Goal: Use online tool/utility: Utilize a website feature to perform a specific function

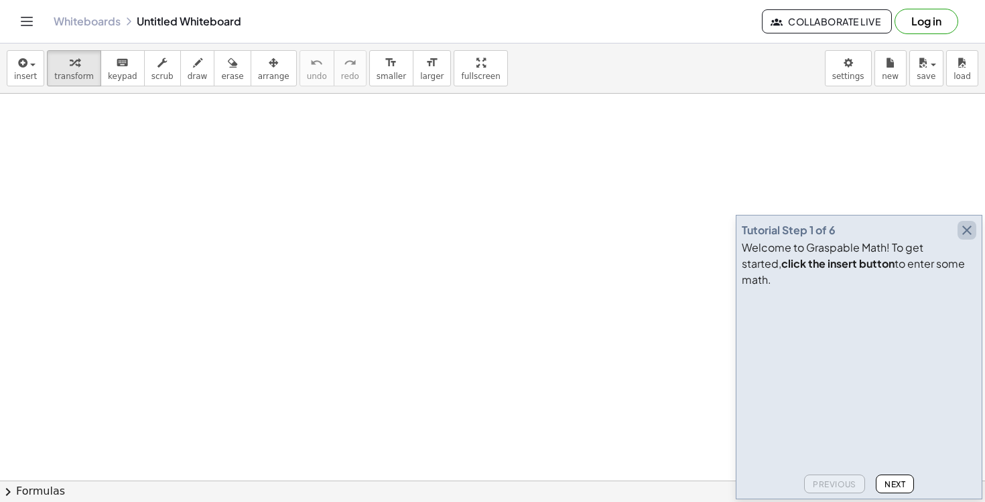
click at [971, 238] on icon "button" at bounding box center [967, 230] width 16 height 16
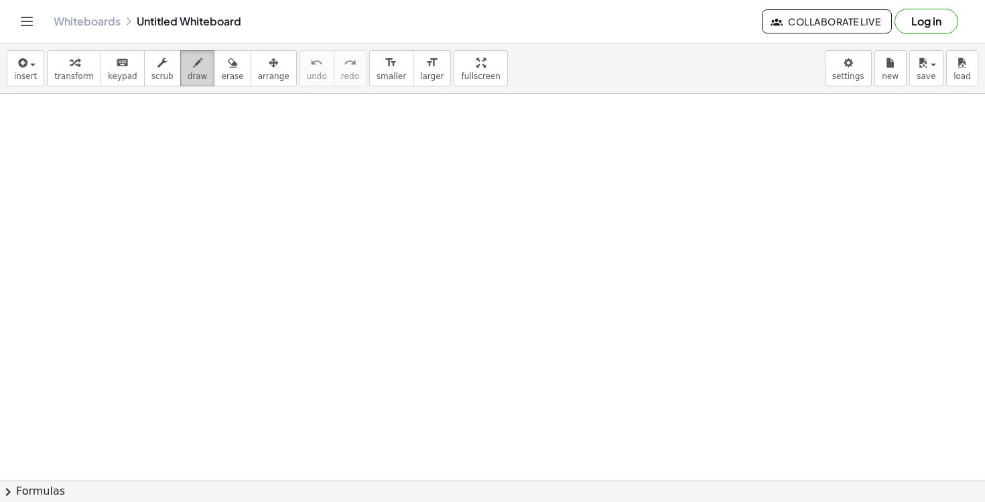
click at [193, 70] on icon "button" at bounding box center [197, 63] width 9 height 16
drag, startPoint x: 344, startPoint y: 153, endPoint x: 380, endPoint y: 184, distance: 47.0
drag, startPoint x: 366, startPoint y: 152, endPoint x: 344, endPoint y: 192, distance: 45.9
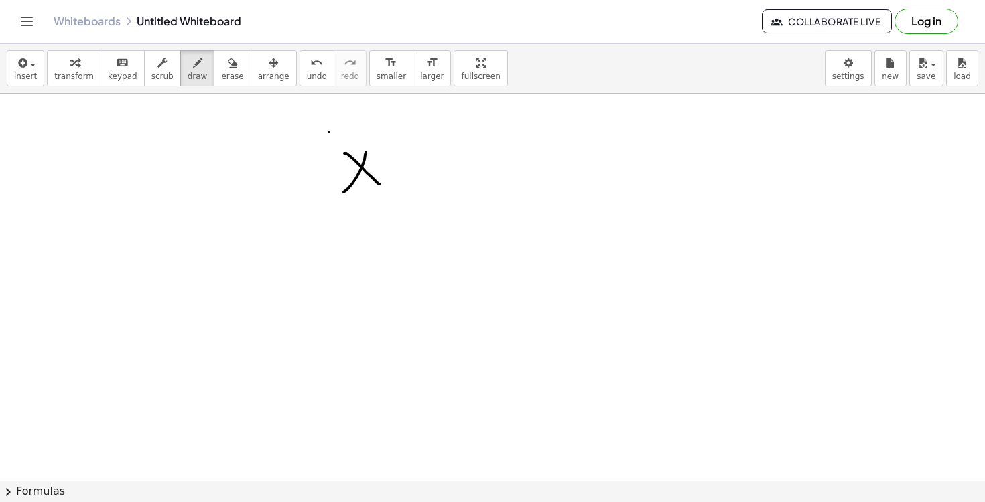
drag, startPoint x: 329, startPoint y: 132, endPoint x: 322, endPoint y: 216, distance: 84.7
drag, startPoint x: 374, startPoint y: 121, endPoint x: 374, endPoint y: 180, distance: 59.6
drag, startPoint x: 371, startPoint y: 119, endPoint x: 367, endPoint y: 192, distance: 72.5
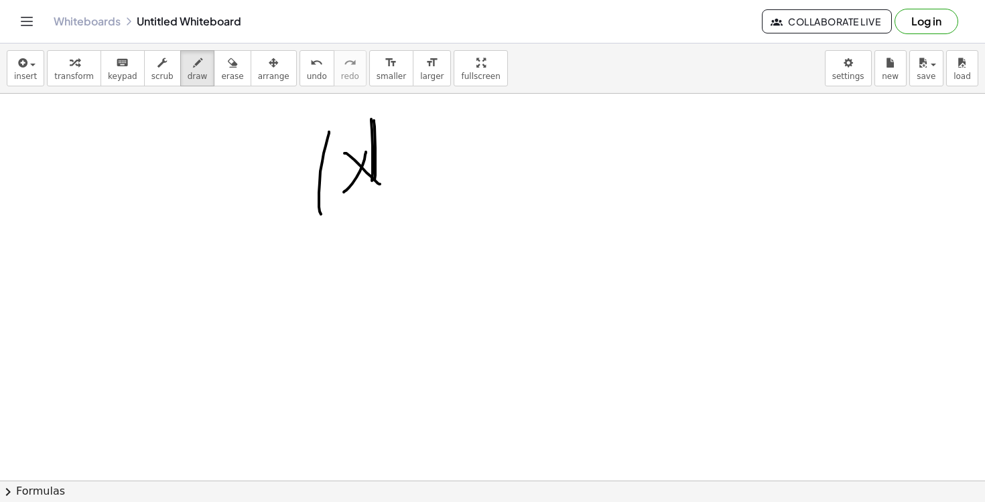
drag, startPoint x: 395, startPoint y: 125, endPoint x: 405, endPoint y: 158, distance: 34.3
drag, startPoint x: 393, startPoint y: 126, endPoint x: 407, endPoint y: 263, distance: 137.3
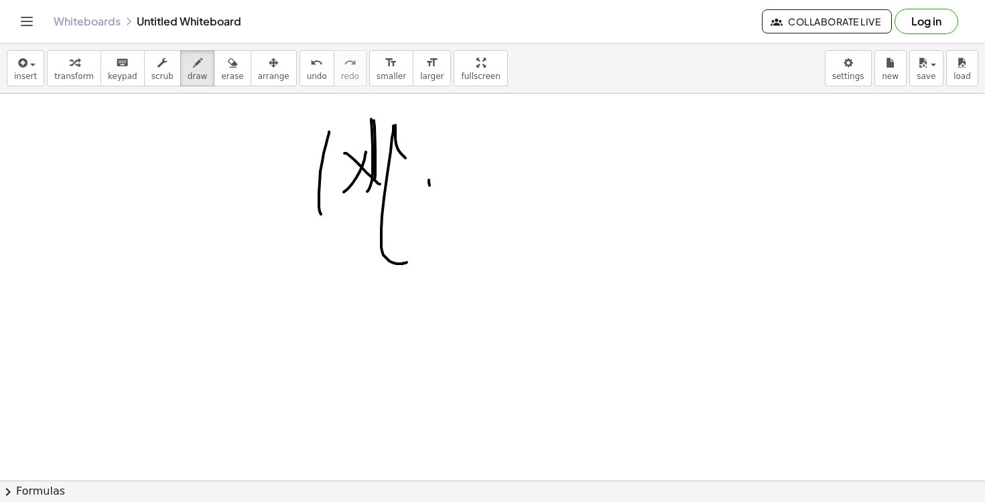
drag, startPoint x: 429, startPoint y: 180, endPoint x: 457, endPoint y: 226, distance: 53.9
drag, startPoint x: 449, startPoint y: 188, endPoint x: 430, endPoint y: 227, distance: 43.1
drag, startPoint x: 492, startPoint y: 176, endPoint x: 495, endPoint y: 218, distance: 42.3
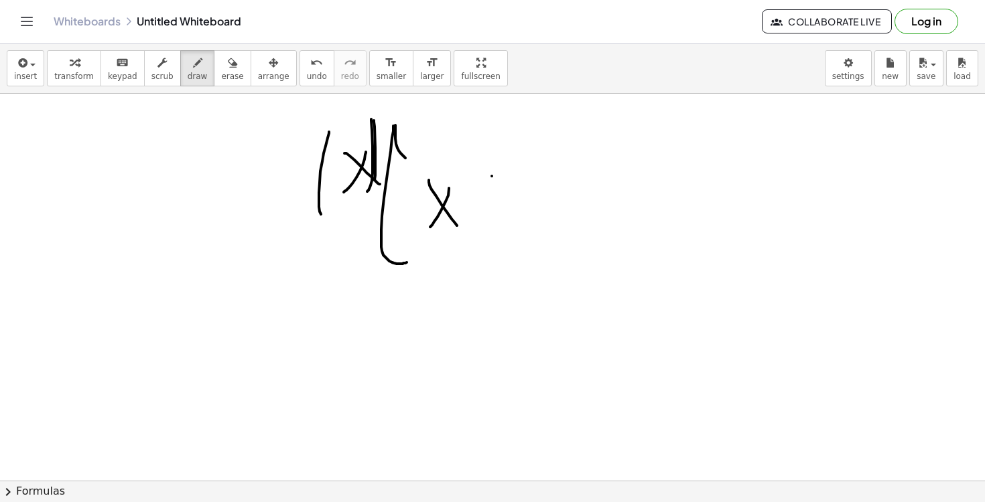
drag, startPoint x: 481, startPoint y: 198, endPoint x: 514, endPoint y: 193, distance: 33.2
drag, startPoint x: 514, startPoint y: 157, endPoint x: 554, endPoint y: 210, distance: 65.5
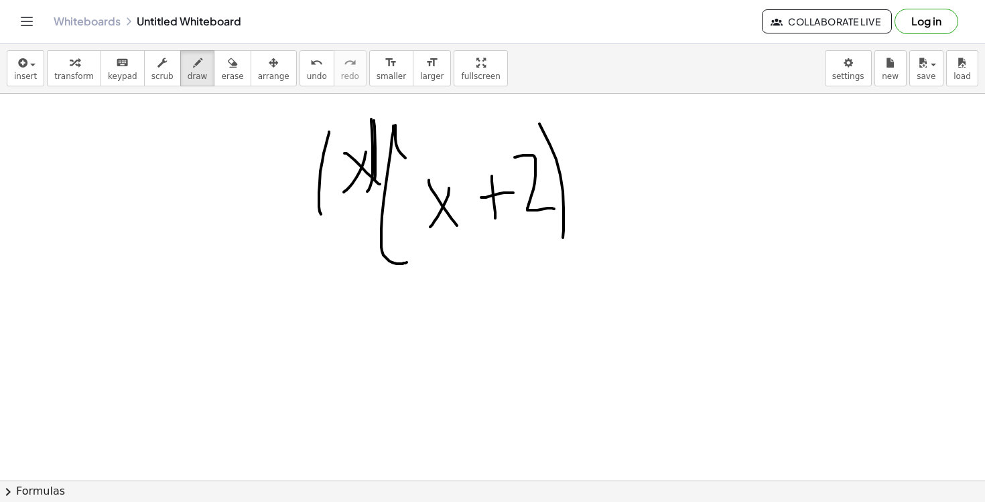
drag, startPoint x: 539, startPoint y: 124, endPoint x: 555, endPoint y: 251, distance: 128.3
drag, startPoint x: 164, startPoint y: 145, endPoint x: 184, endPoint y: 240, distance: 97.7
drag, startPoint x: 175, startPoint y: 170, endPoint x: 209, endPoint y: 208, distance: 51.2
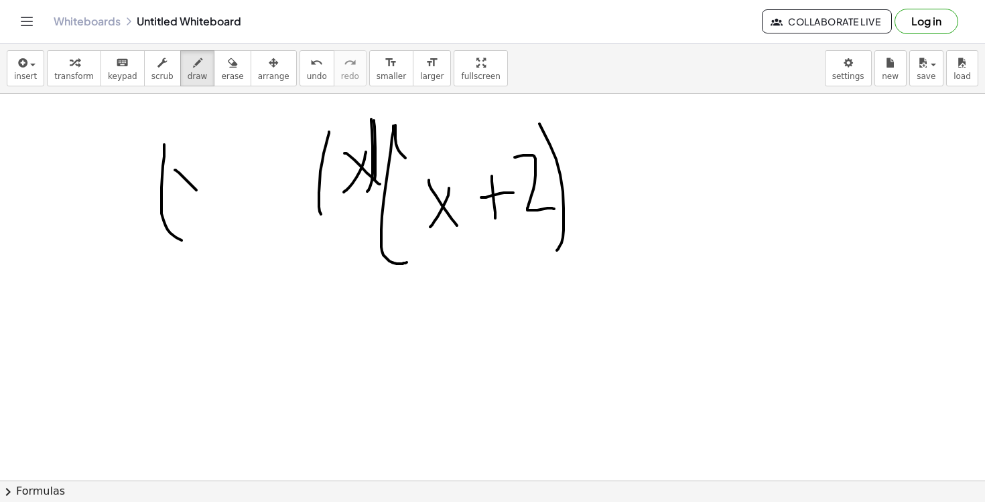
drag, startPoint x: 202, startPoint y: 173, endPoint x: 189, endPoint y: 213, distance: 42.2
drag, startPoint x: 216, startPoint y: 182, endPoint x: 235, endPoint y: 182, distance: 19.4
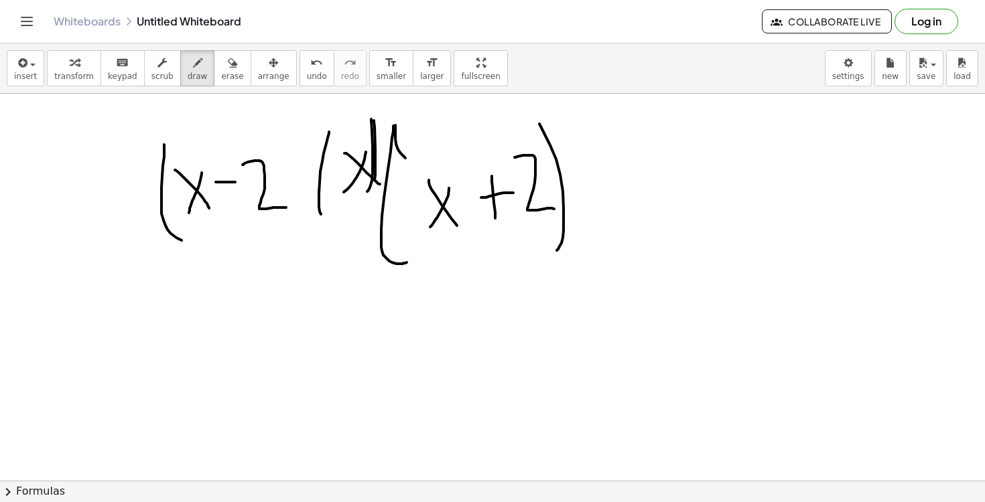
drag, startPoint x: 242, startPoint y: 165, endPoint x: 287, endPoint y: 208, distance: 61.6
drag, startPoint x: 269, startPoint y: 125, endPoint x: 299, endPoint y: 245, distance: 123.8
drag, startPoint x: 330, startPoint y: 316, endPoint x: 364, endPoint y: 350, distance: 48.3
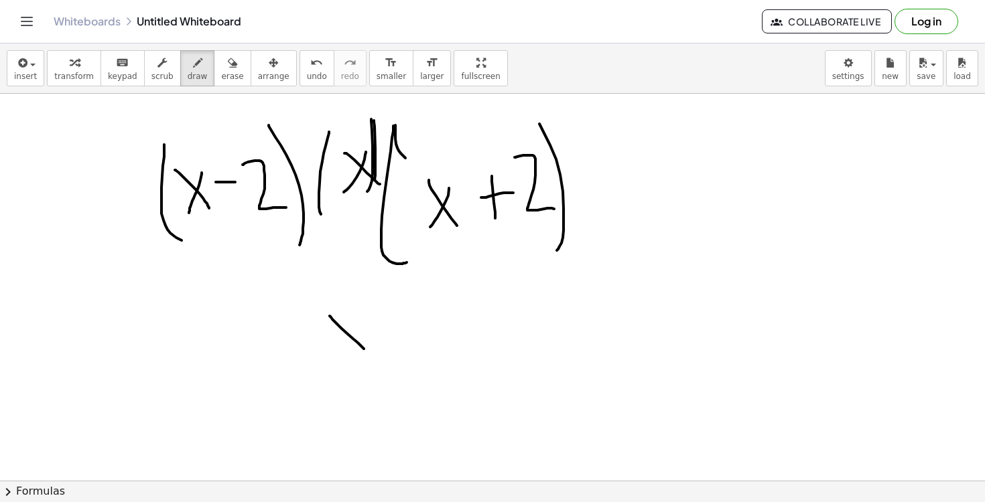
drag, startPoint x: 349, startPoint y: 301, endPoint x: 334, endPoint y: 368, distance: 68.1
drag, startPoint x: 373, startPoint y: 281, endPoint x: 383, endPoint y: 374, distance: 93.0
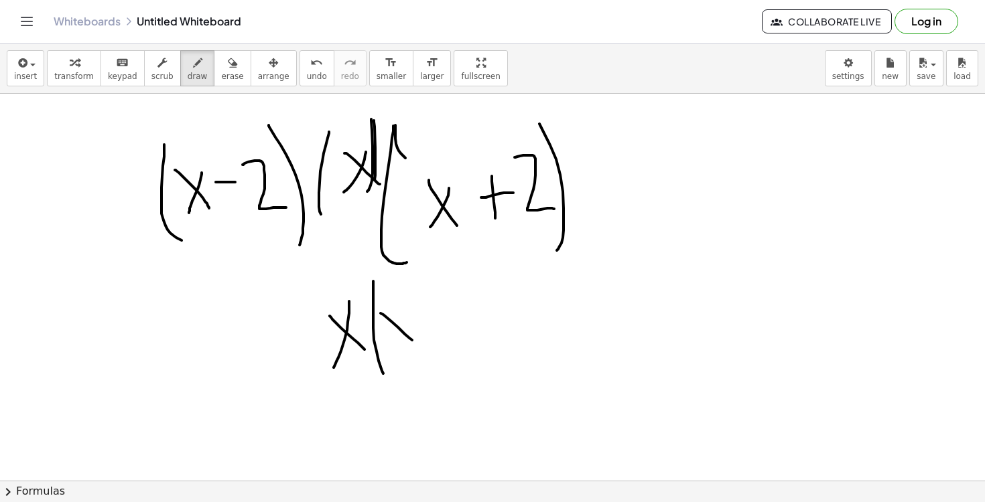
drag, startPoint x: 380, startPoint y: 313, endPoint x: 414, endPoint y: 342, distance: 43.7
drag, startPoint x: 400, startPoint y: 307, endPoint x: 391, endPoint y: 345, distance: 39.3
drag, startPoint x: 413, startPoint y: 294, endPoint x: 428, endPoint y: 310, distance: 21.8
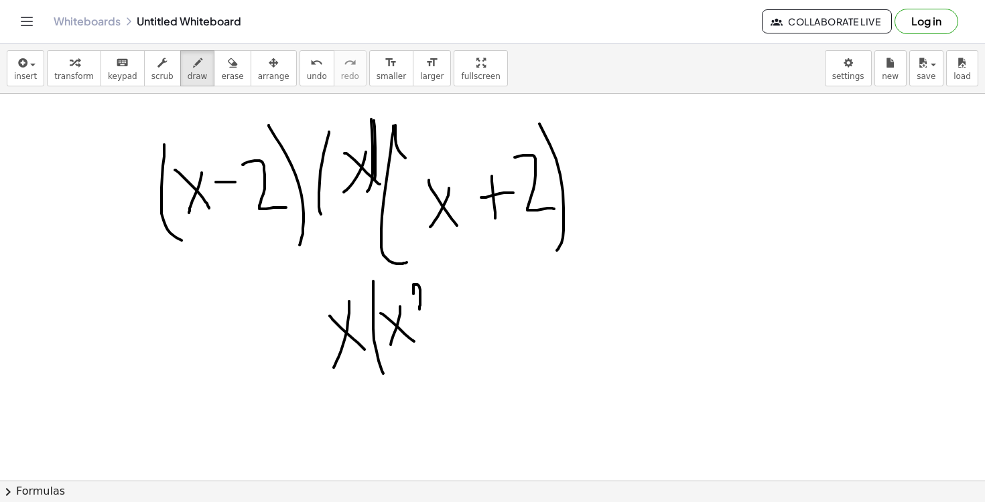
drag, startPoint x: 448, startPoint y: 314, endPoint x: 470, endPoint y: 310, distance: 21.8
drag, startPoint x: 471, startPoint y: 279, endPoint x: 491, endPoint y: 326, distance: 51.0
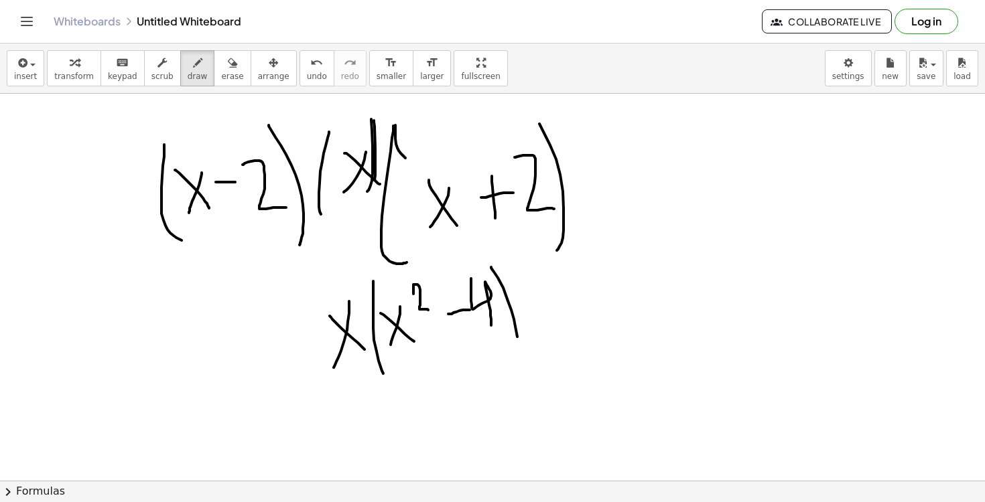
drag, startPoint x: 491, startPoint y: 267, endPoint x: 518, endPoint y: 356, distance: 92.4
drag, startPoint x: 529, startPoint y: 294, endPoint x: 579, endPoint y: 289, distance: 50.5
drag, startPoint x: 543, startPoint y: 312, endPoint x: 599, endPoint y: 315, distance: 56.4
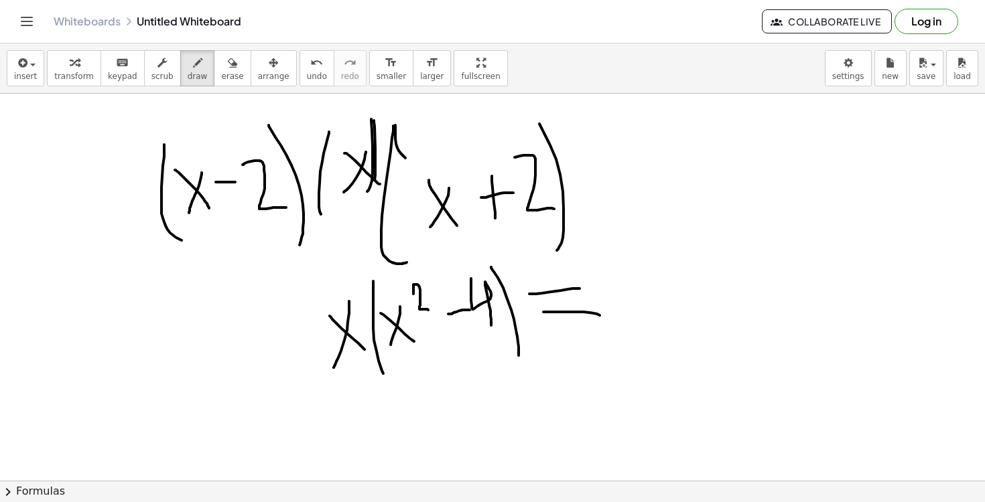
click at [157, 74] on span "scrub" at bounding box center [162, 76] width 22 height 9
drag, startPoint x: 186, startPoint y: 196, endPoint x: 204, endPoint y: 140, distance: 58.3
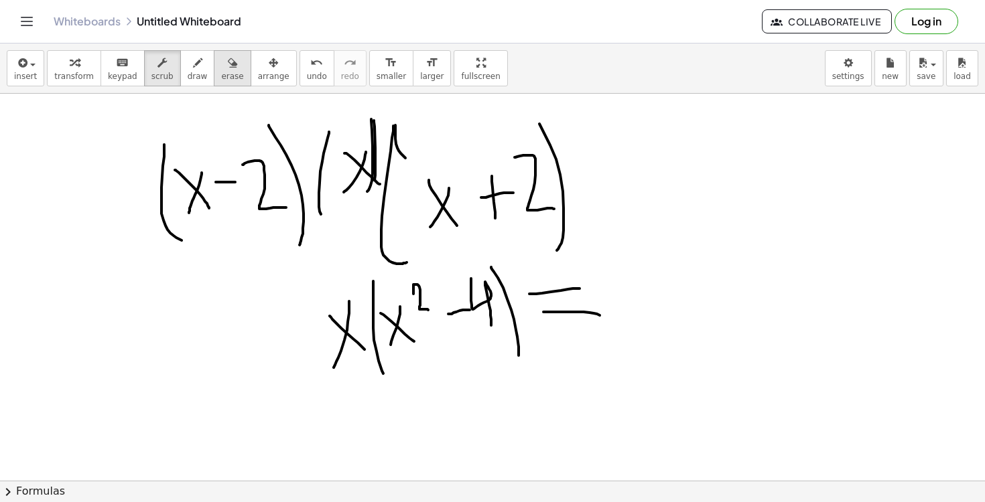
click at [228, 74] on span "erase" at bounding box center [232, 76] width 22 height 9
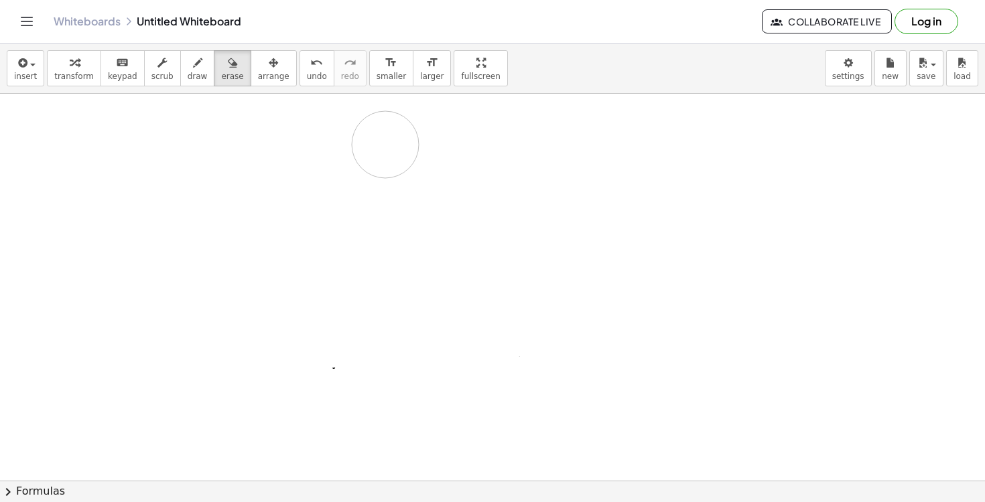
drag, startPoint x: 188, startPoint y: 125, endPoint x: 385, endPoint y: 145, distance: 197.9
click at [188, 72] on span "draw" at bounding box center [198, 76] width 20 height 9
drag, startPoint x: 224, startPoint y: 134, endPoint x: 219, endPoint y: 230, distance: 95.9
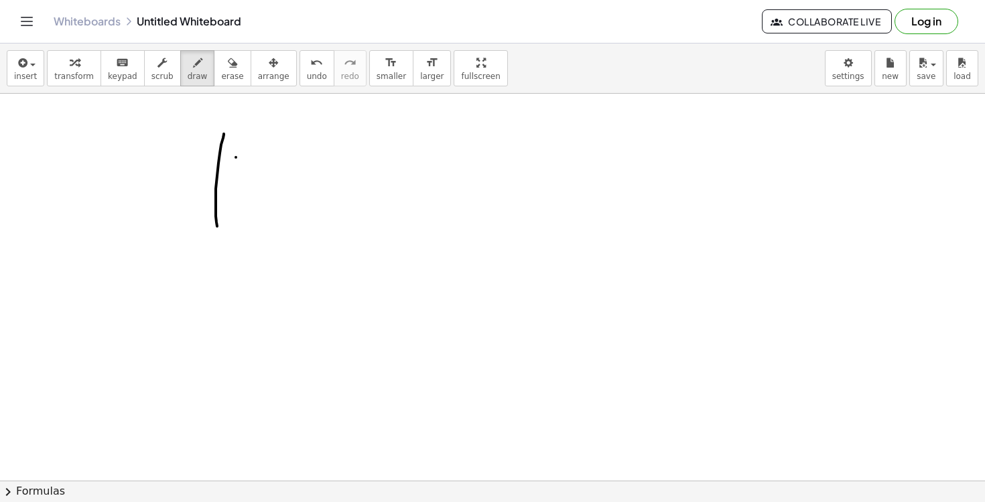
drag, startPoint x: 236, startPoint y: 157, endPoint x: 269, endPoint y: 207, distance: 59.4
drag, startPoint x: 264, startPoint y: 159, endPoint x: 238, endPoint y: 214, distance: 61.4
drag, startPoint x: 289, startPoint y: 184, endPoint x: 323, endPoint y: 180, distance: 34.5
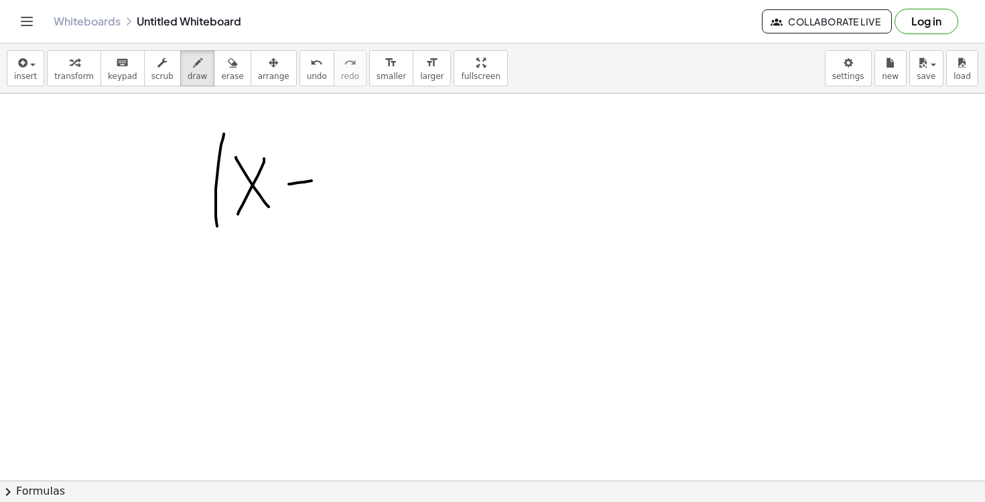
drag, startPoint x: 326, startPoint y: 143, endPoint x: 370, endPoint y: 206, distance: 76.9
drag, startPoint x: 356, startPoint y: 129, endPoint x: 383, endPoint y: 247, distance: 121.5
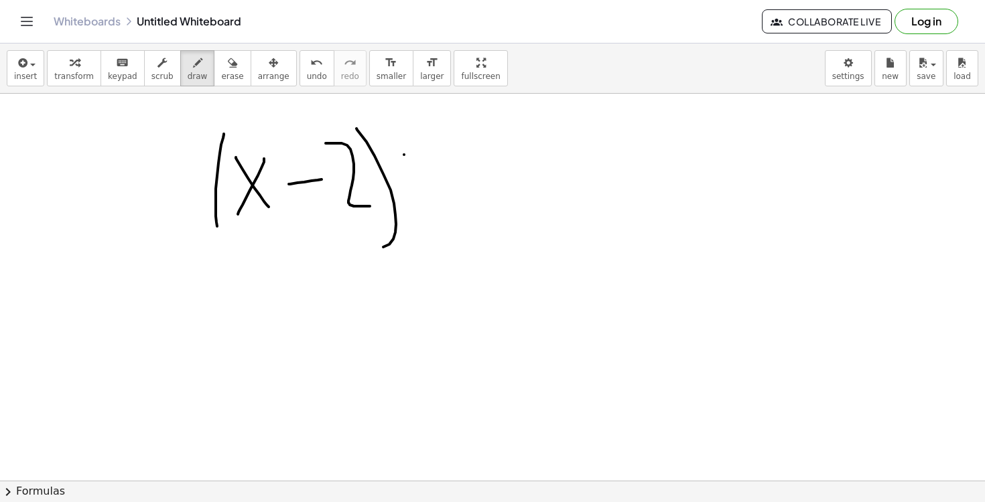
drag, startPoint x: 404, startPoint y: 155, endPoint x: 404, endPoint y: 192, distance: 37.5
drag, startPoint x: 389, startPoint y: 170, endPoint x: 436, endPoint y: 170, distance: 46.9
drag, startPoint x: 455, startPoint y: 127, endPoint x: 464, endPoint y: 214, distance: 88.2
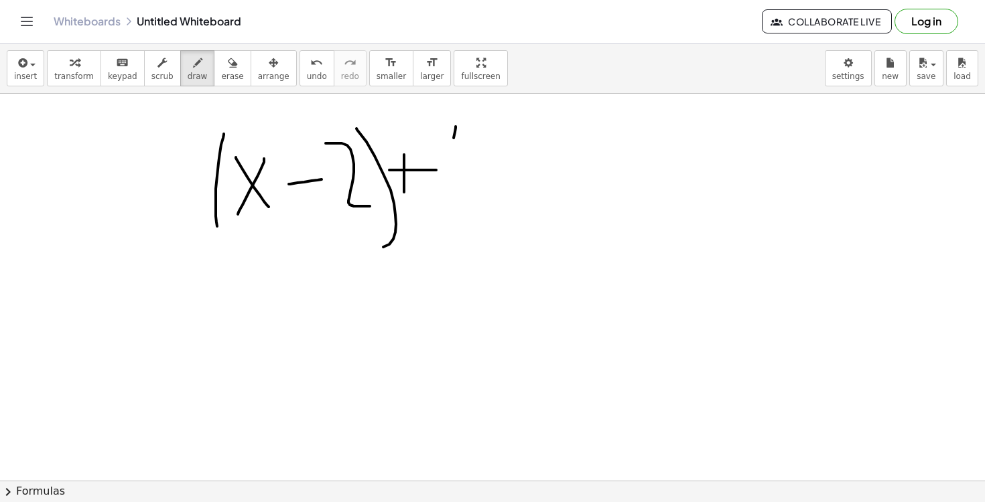
drag, startPoint x: 472, startPoint y: 146, endPoint x: 514, endPoint y: 202, distance: 70.7
drag, startPoint x: 497, startPoint y: 147, endPoint x: 487, endPoint y: 195, distance: 49.3
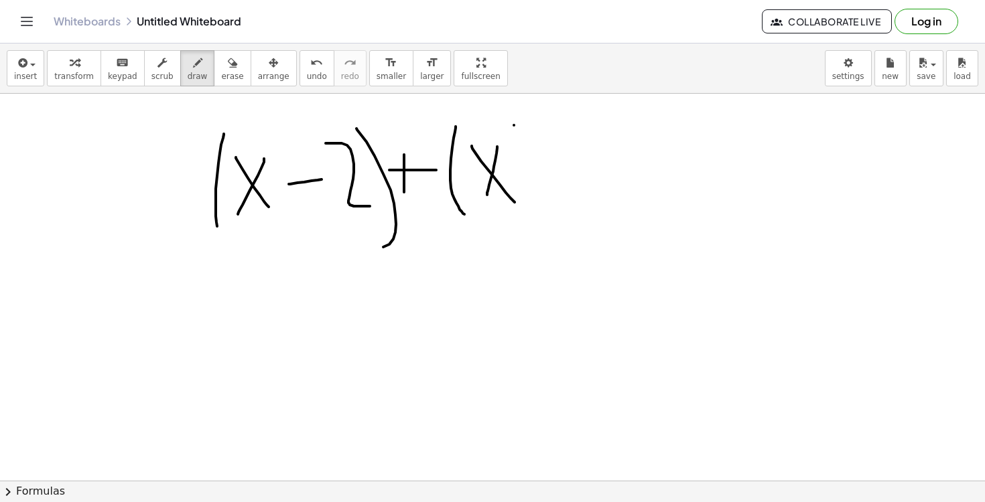
drag, startPoint x: 514, startPoint y: 125, endPoint x: 535, endPoint y: 242, distance: 118.4
drag, startPoint x: 551, startPoint y: 161, endPoint x: 583, endPoint y: 161, distance: 31.5
drag, startPoint x: 561, startPoint y: 139, endPoint x: 563, endPoint y: 181, distance: 41.6
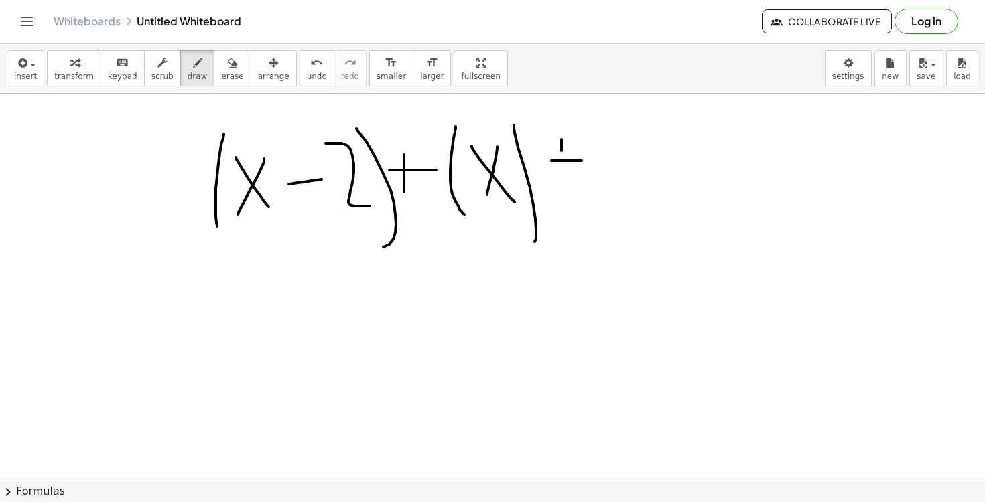
drag, startPoint x: 609, startPoint y: 118, endPoint x: 617, endPoint y: 217, distance: 99.5
drag, startPoint x: 615, startPoint y: 147, endPoint x: 642, endPoint y: 187, distance: 48.1
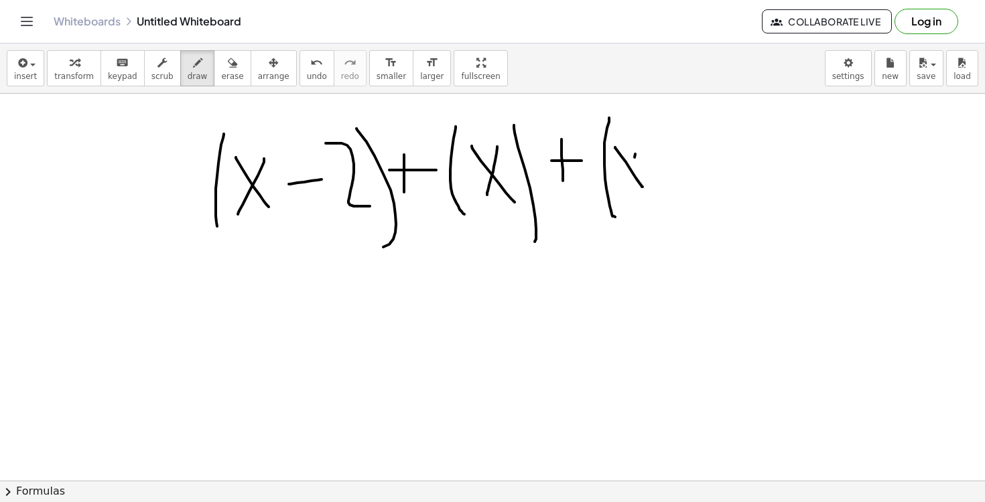
drag, startPoint x: 635, startPoint y: 154, endPoint x: 621, endPoint y: 190, distance: 38.2
drag, startPoint x: 662, startPoint y: 155, endPoint x: 662, endPoint y: 182, distance: 26.8
drag, startPoint x: 649, startPoint y: 167, endPoint x: 677, endPoint y: 166, distance: 28.2
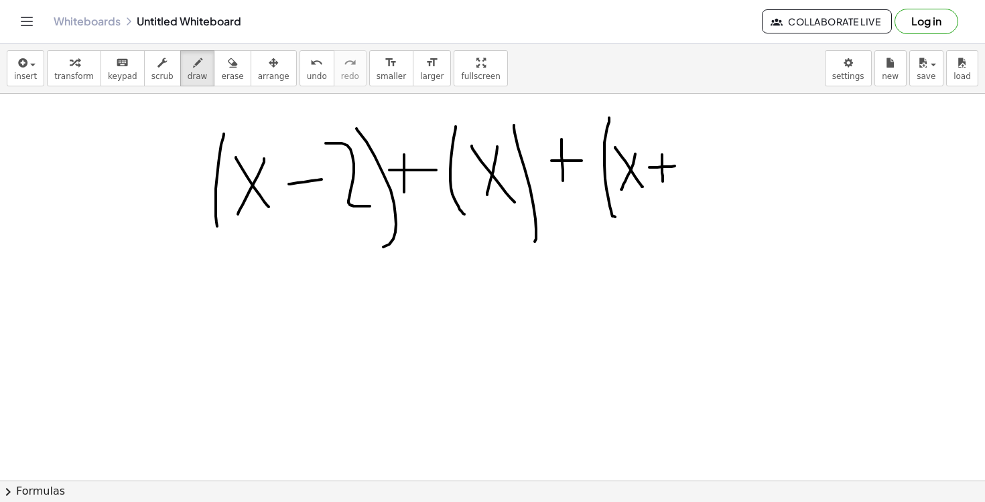
drag, startPoint x: 679, startPoint y: 136, endPoint x: 717, endPoint y: 175, distance: 55.4
drag, startPoint x: 704, startPoint y: 125, endPoint x: 745, endPoint y: 221, distance: 104.8
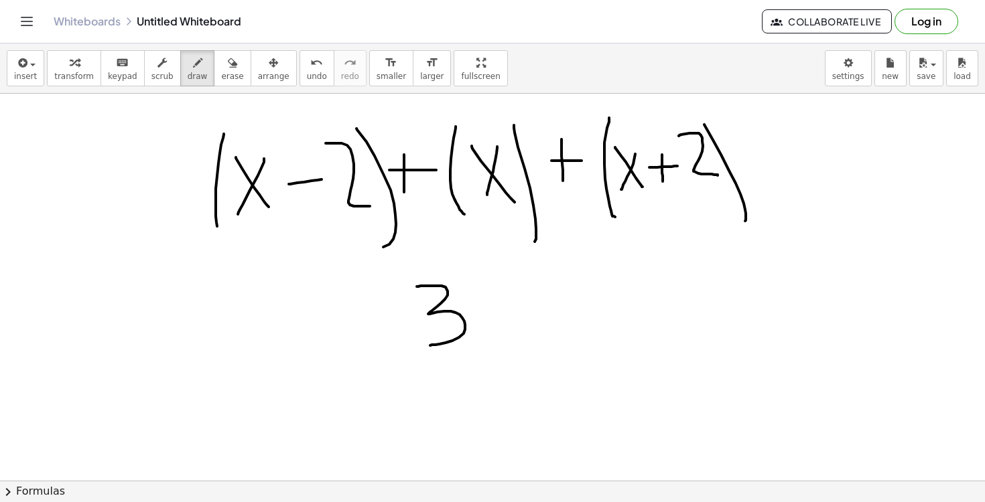
drag, startPoint x: 417, startPoint y: 287, endPoint x: 430, endPoint y: 346, distance: 60.4
drag, startPoint x: 474, startPoint y: 299, endPoint x: 499, endPoint y: 333, distance: 42.2
drag, startPoint x: 496, startPoint y: 295, endPoint x: 474, endPoint y: 338, distance: 48.2
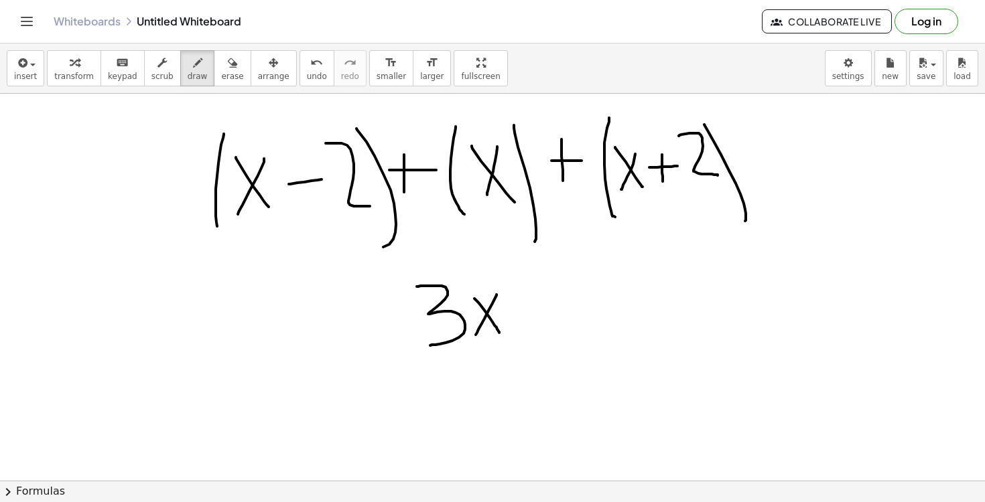
drag, startPoint x: 745, startPoint y: 151, endPoint x: 780, endPoint y: 153, distance: 35.6
drag, startPoint x: 744, startPoint y: 169, endPoint x: 789, endPoint y: 172, distance: 45.0
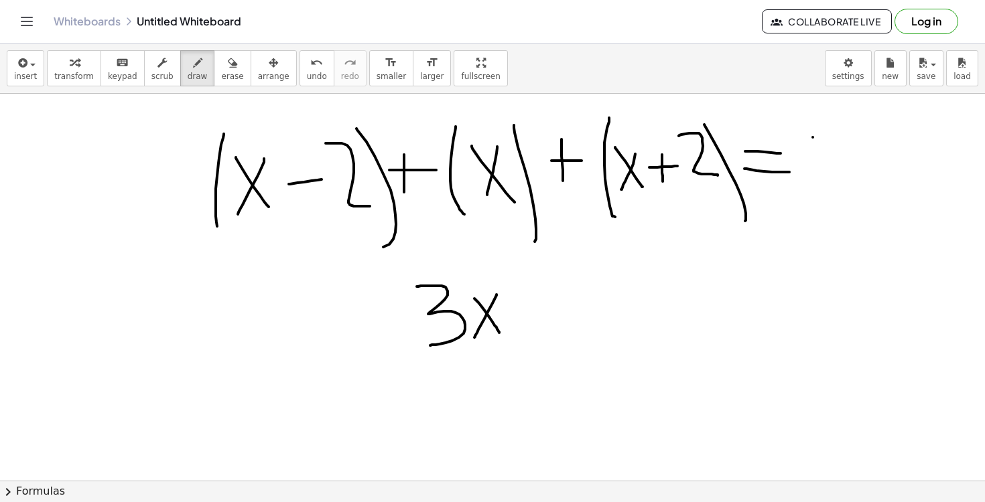
drag, startPoint x: 812, startPoint y: 137, endPoint x: 812, endPoint y: 205, distance: 67.7
drag, startPoint x: 842, startPoint y: 134, endPoint x: 851, endPoint y: 188, distance: 54.4
drag, startPoint x: 845, startPoint y: 140, endPoint x: 871, endPoint y: 139, distance: 25.5
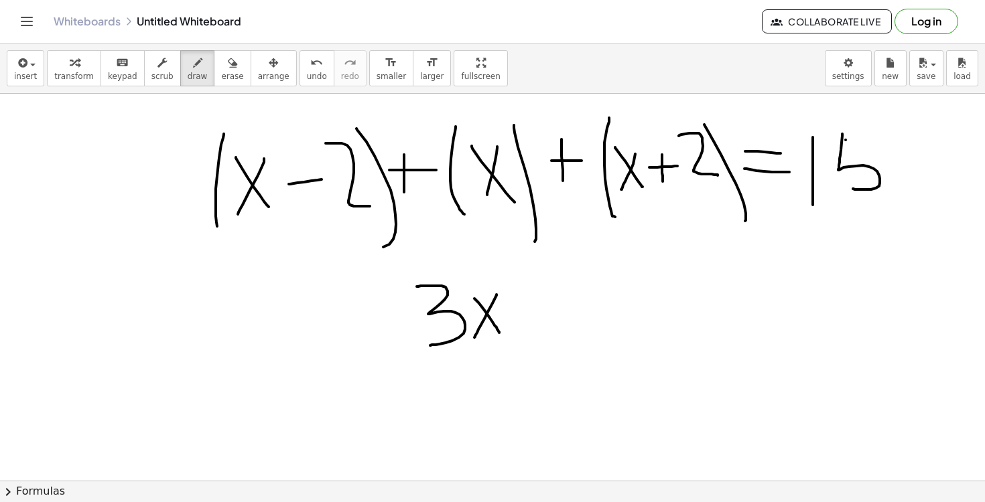
drag, startPoint x: 519, startPoint y: 302, endPoint x: 542, endPoint y: 302, distance: 22.8
drag, startPoint x: 516, startPoint y: 309, endPoint x: 541, endPoint y: 309, distance: 25.5
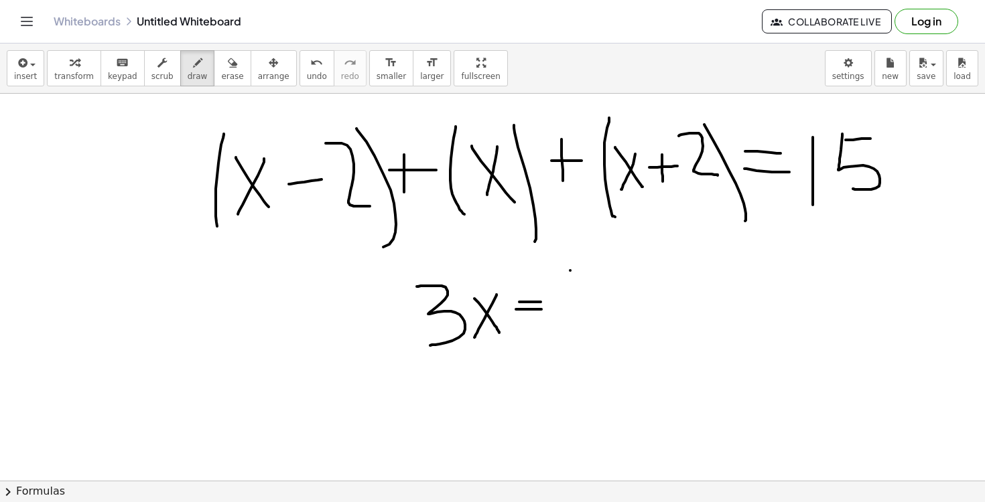
drag, startPoint x: 570, startPoint y: 271, endPoint x: 570, endPoint y: 340, distance: 69.7
drag, startPoint x: 598, startPoint y: 274, endPoint x: 605, endPoint y: 325, distance: 51.3
drag, startPoint x: 599, startPoint y: 273, endPoint x: 620, endPoint y: 273, distance: 21.4
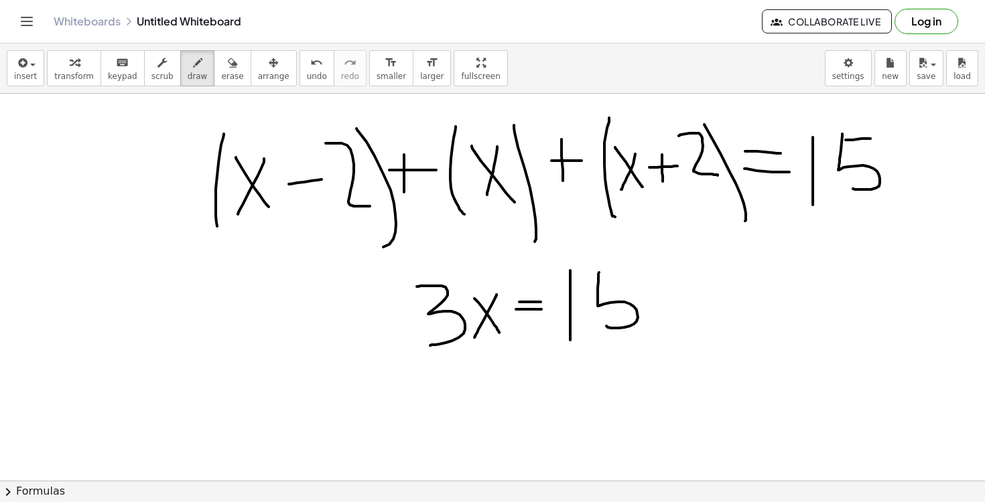
drag, startPoint x: 468, startPoint y: 372, endPoint x: 501, endPoint y: 401, distance: 44.2
drag, startPoint x: 487, startPoint y: 366, endPoint x: 474, endPoint y: 391, distance: 27.3
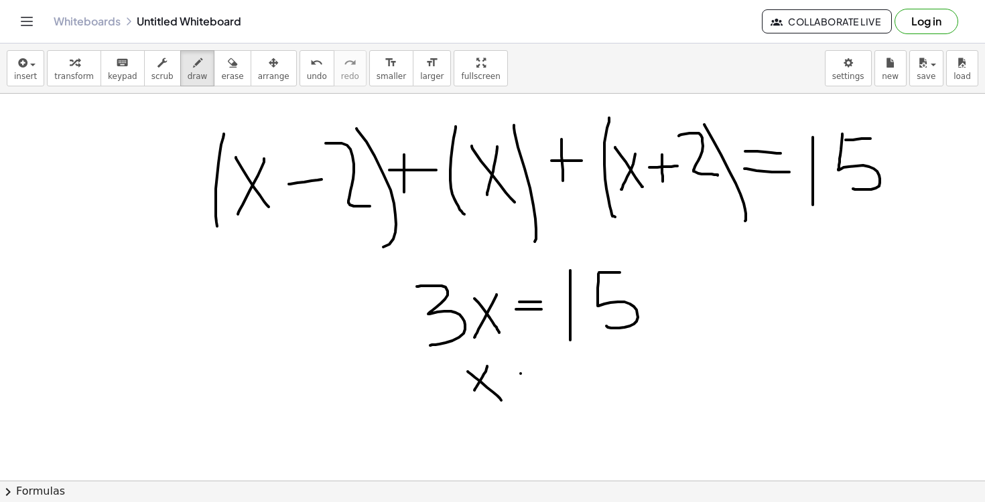
drag, startPoint x: 520, startPoint y: 374, endPoint x: 555, endPoint y: 374, distance: 34.2
drag, startPoint x: 525, startPoint y: 387, endPoint x: 559, endPoint y: 387, distance: 34.2
drag, startPoint x: 594, startPoint y: 348, endPoint x: 595, endPoint y: 392, distance: 43.5
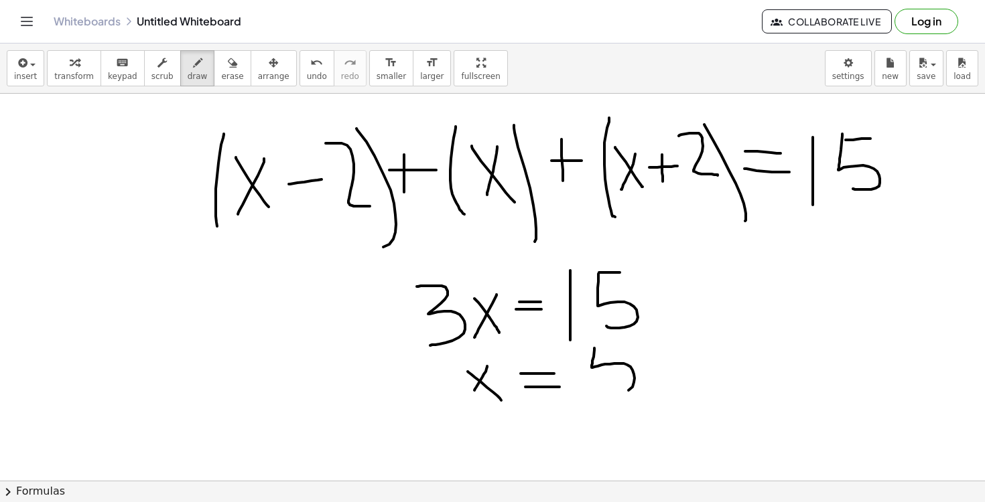
drag, startPoint x: 593, startPoint y: 348, endPoint x: 622, endPoint y: 348, distance: 28.8
click at [233, 76] on span "erase" at bounding box center [232, 76] width 22 height 9
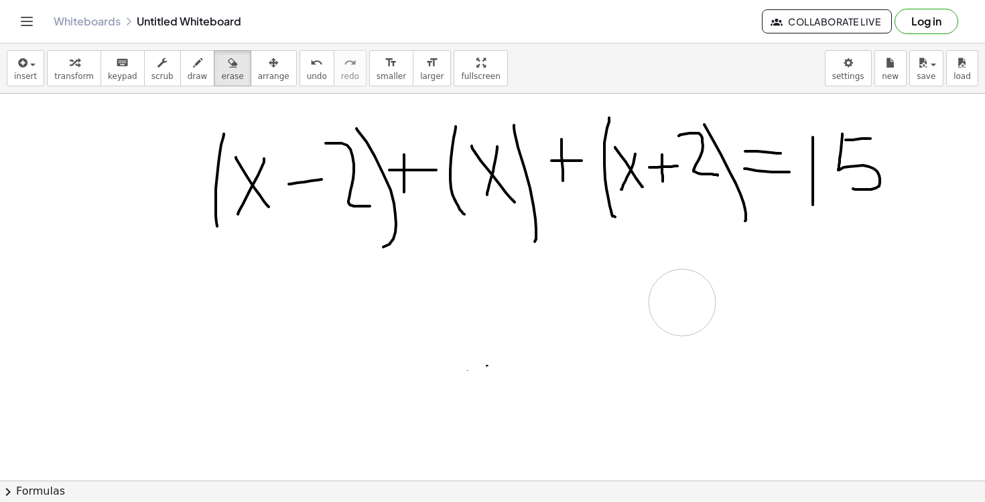
drag, startPoint x: 608, startPoint y: 384, endPoint x: 825, endPoint y: 236, distance: 262.7
drag, startPoint x: 901, startPoint y: 152, endPoint x: 831, endPoint y: 207, distance: 88.7
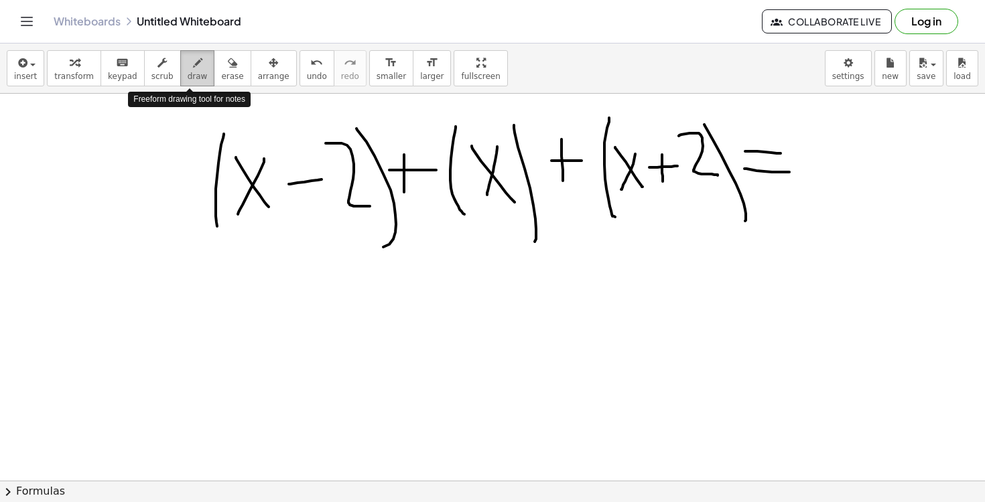
click at [194, 78] on span "draw" at bounding box center [198, 76] width 20 height 9
click at [227, 76] on span "erase" at bounding box center [232, 76] width 22 height 9
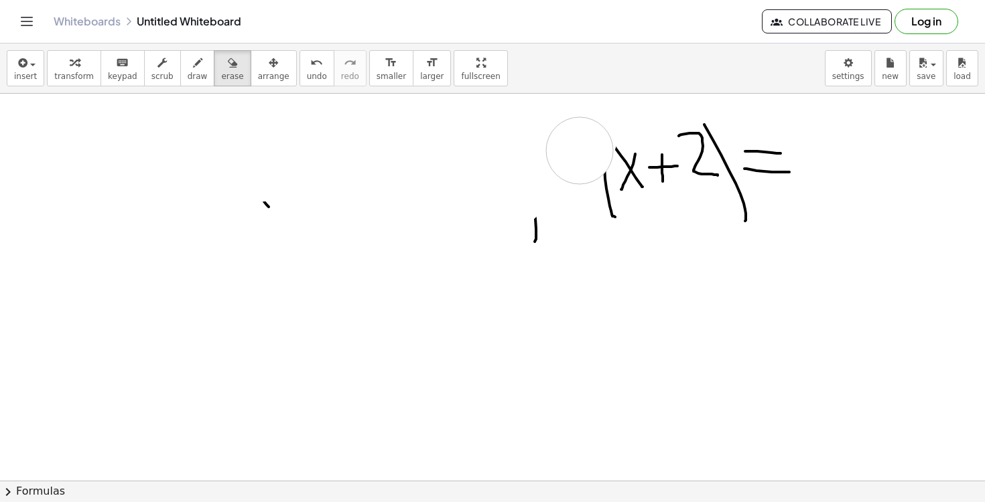
drag, startPoint x: 206, startPoint y: 171, endPoint x: 545, endPoint y: 239, distance: 345.7
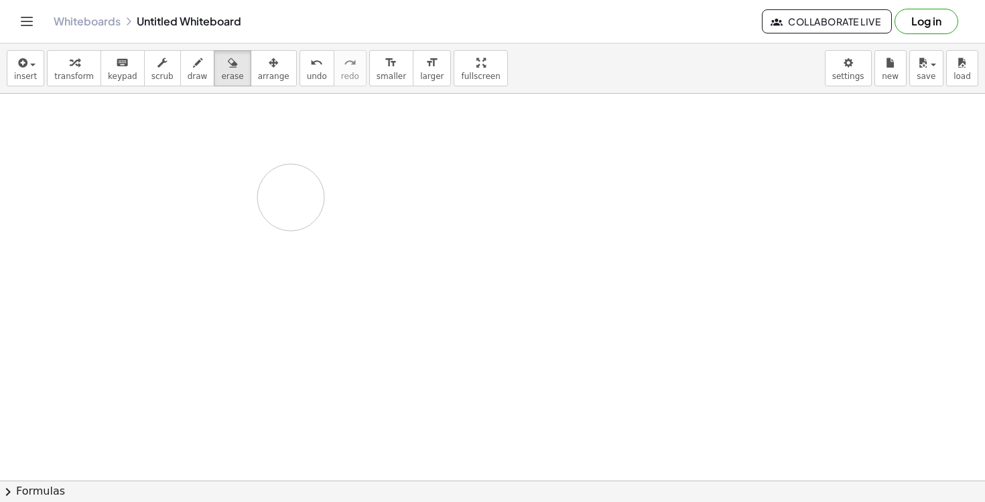
drag, startPoint x: 608, startPoint y: 175, endPoint x: 292, endPoint y: 197, distance: 316.2
click at [199, 76] on button "draw" at bounding box center [197, 68] width 35 height 36
